Goal: Check status: Check status

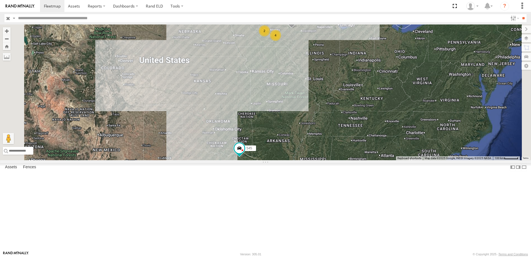
click at [0, 0] on div "48" at bounding box center [0, 0] width 0 height 0
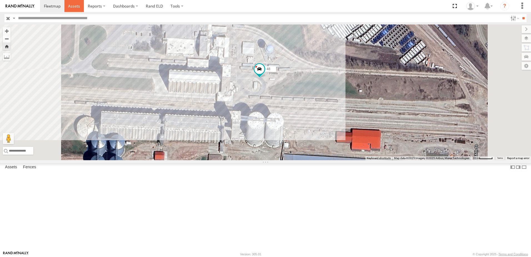
click at [76, 6] on span at bounding box center [74, 5] width 12 height 5
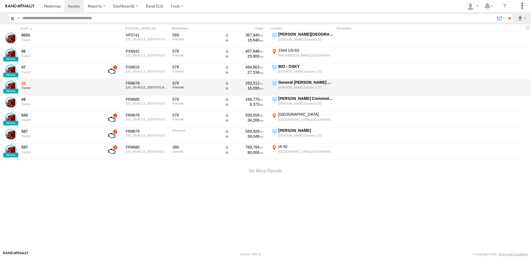
click at [23, 83] on link "48" at bounding box center [59, 83] width 76 height 5
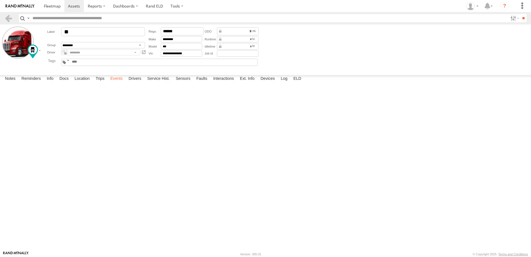
click at [118, 83] on label "Events" at bounding box center [117, 79] width 18 height 8
click at [9, 16] on link at bounding box center [8, 18] width 8 height 8
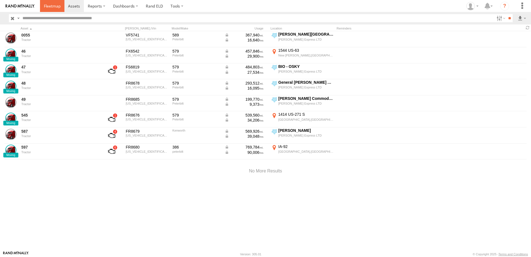
click at [52, 5] on span at bounding box center [52, 5] width 17 height 5
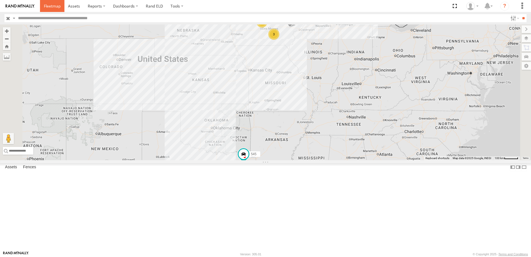
click at [53, 6] on span at bounding box center [52, 5] width 17 height 5
click at [0, 0] on div "47" at bounding box center [0, 0] width 0 height 0
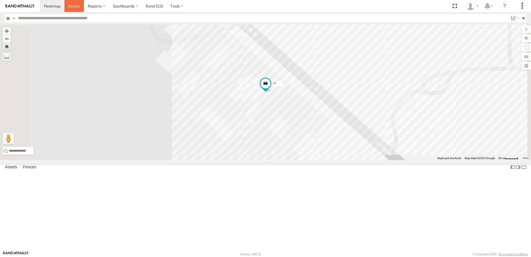
click at [77, 4] on span at bounding box center [74, 5] width 12 height 5
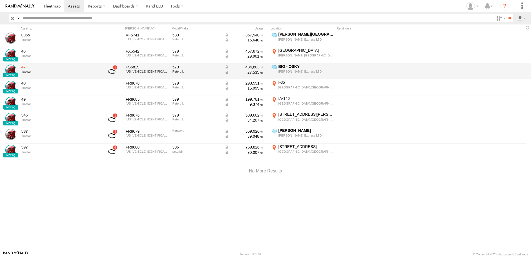
click at [26, 66] on link "47" at bounding box center [59, 66] width 76 height 5
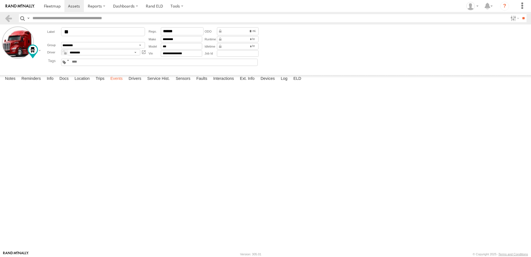
click at [115, 83] on label "Events" at bounding box center [117, 79] width 18 height 8
click at [8, 18] on link at bounding box center [8, 18] width 8 height 8
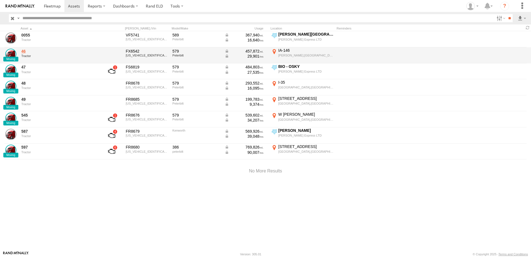
click at [24, 53] on link "46" at bounding box center [59, 51] width 76 height 5
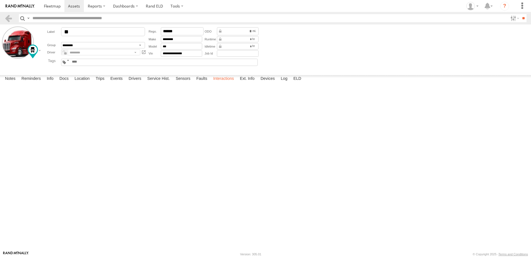
click at [230, 83] on label "Interactions" at bounding box center [224, 79] width 26 height 8
click at [9, 17] on link at bounding box center [8, 18] width 8 height 8
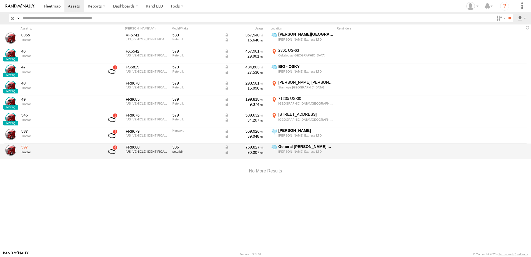
click at [24, 147] on link "597" at bounding box center [59, 146] width 76 height 5
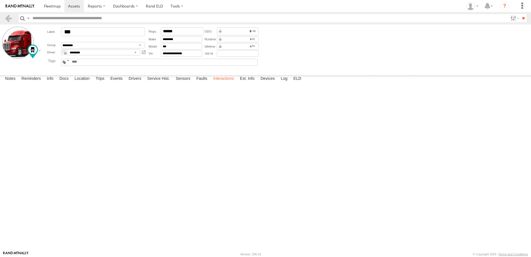
click at [224, 83] on label "Interactions" at bounding box center [224, 79] width 26 height 8
click at [8, 16] on link at bounding box center [8, 18] width 8 height 8
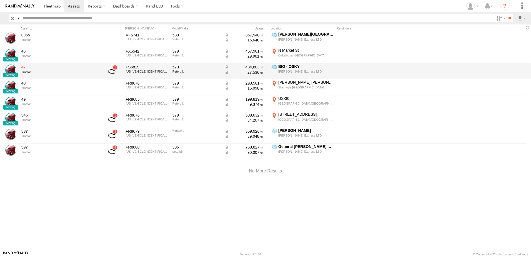
click at [24, 68] on link "47" at bounding box center [59, 66] width 76 height 5
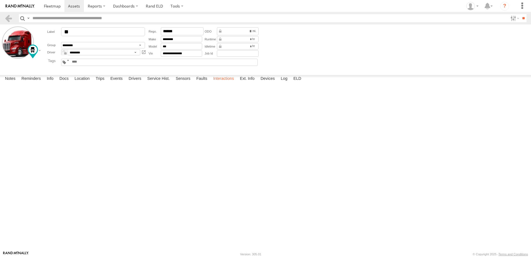
click at [223, 83] on label "Interactions" at bounding box center [224, 79] width 26 height 8
click at [15, 67] on div at bounding box center [20, 48] width 36 height 44
click at [11, 16] on link at bounding box center [8, 18] width 8 height 8
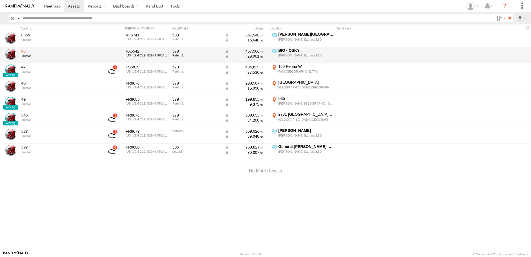
click at [23, 49] on link "46" at bounding box center [59, 51] width 76 height 5
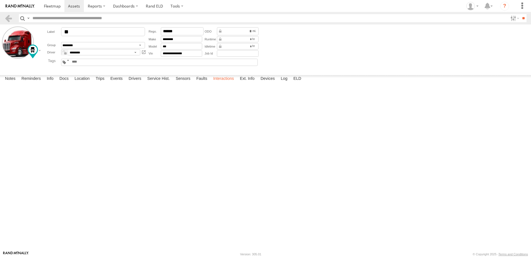
click at [231, 83] on label "Interactions" at bounding box center [224, 79] width 26 height 8
click at [6, 16] on link at bounding box center [8, 18] width 8 height 8
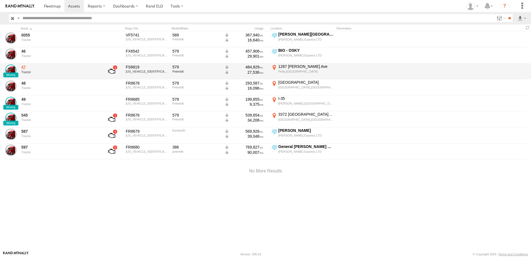
click at [23, 67] on link "47" at bounding box center [59, 66] width 76 height 5
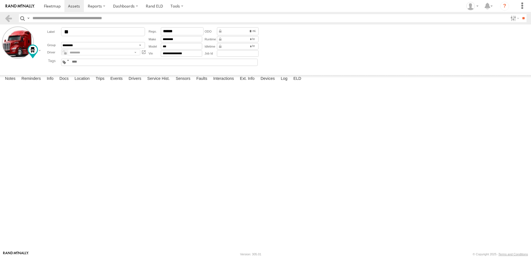
click at [0, 0] on div at bounding box center [0, 0] width 0 height 0
click at [8, 18] on link at bounding box center [8, 18] width 8 height 8
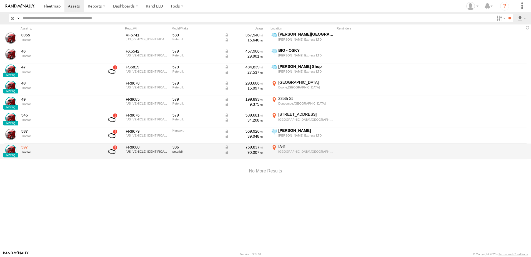
click at [27, 149] on link "597" at bounding box center [59, 146] width 76 height 5
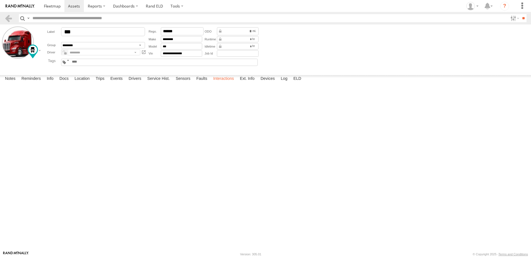
click at [233, 83] on label "Interactions" at bounding box center [224, 79] width 26 height 8
